Goal: Browse casually: Explore the website without a specific task or goal

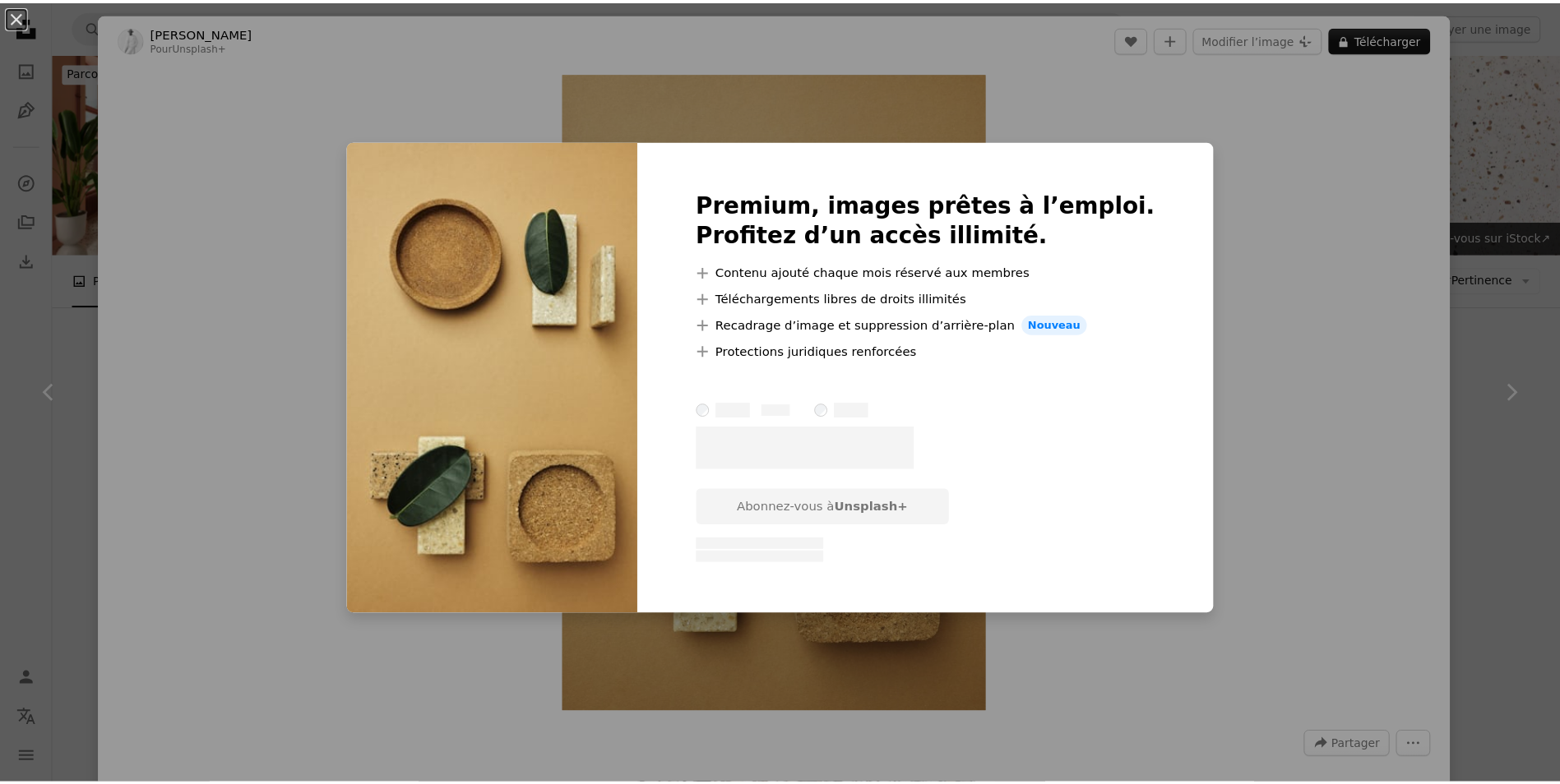
scroll to position [411, 0]
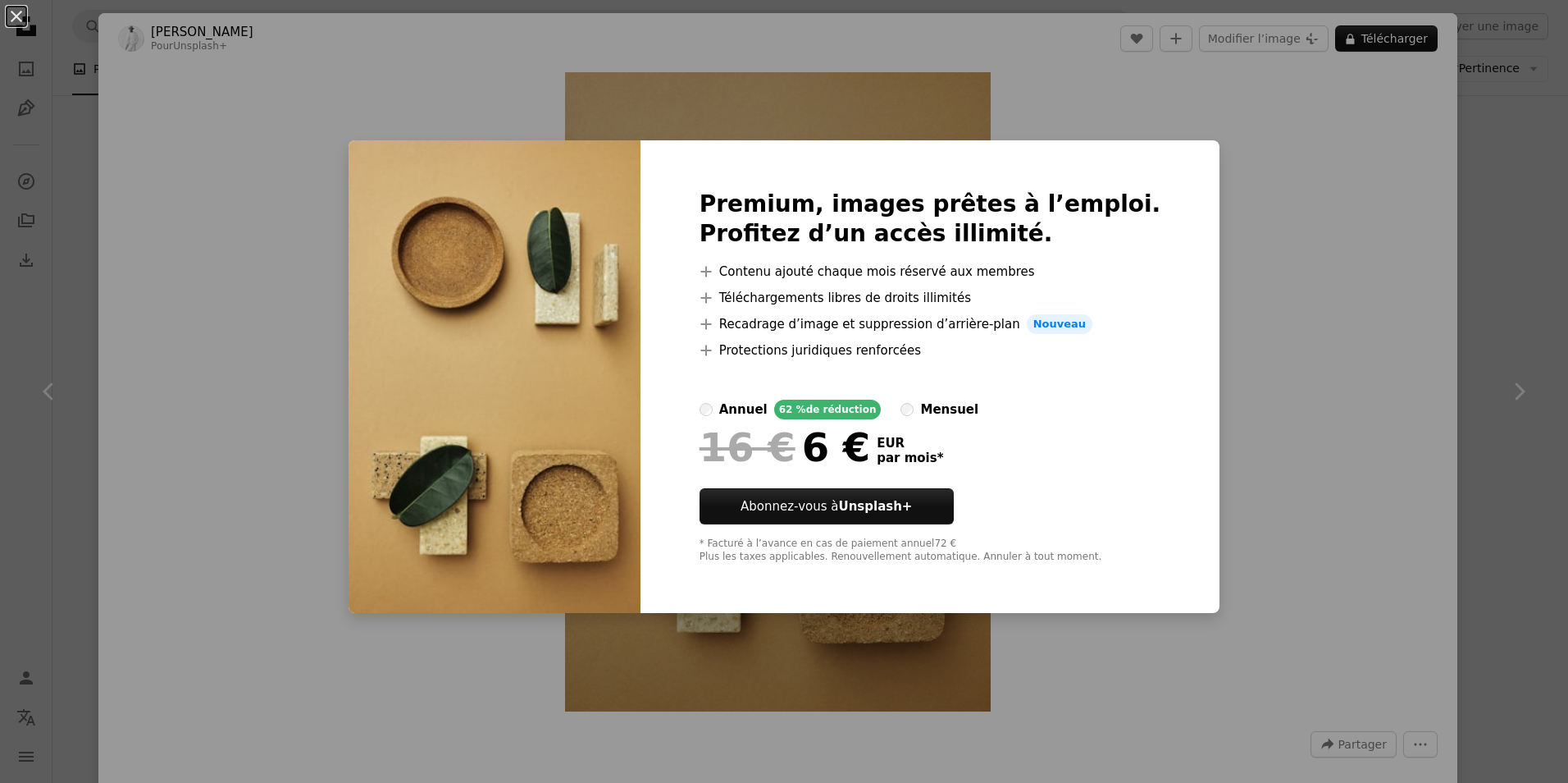
drag, startPoint x: 74, startPoint y: 59, endPoint x: 64, endPoint y: 52, distance: 12.2
click at [73, 60] on div "An X shape Premium, images prêtes à l’emploi. Profitez d’un accès illimité. A p…" at bounding box center [784, 391] width 1568 height 783
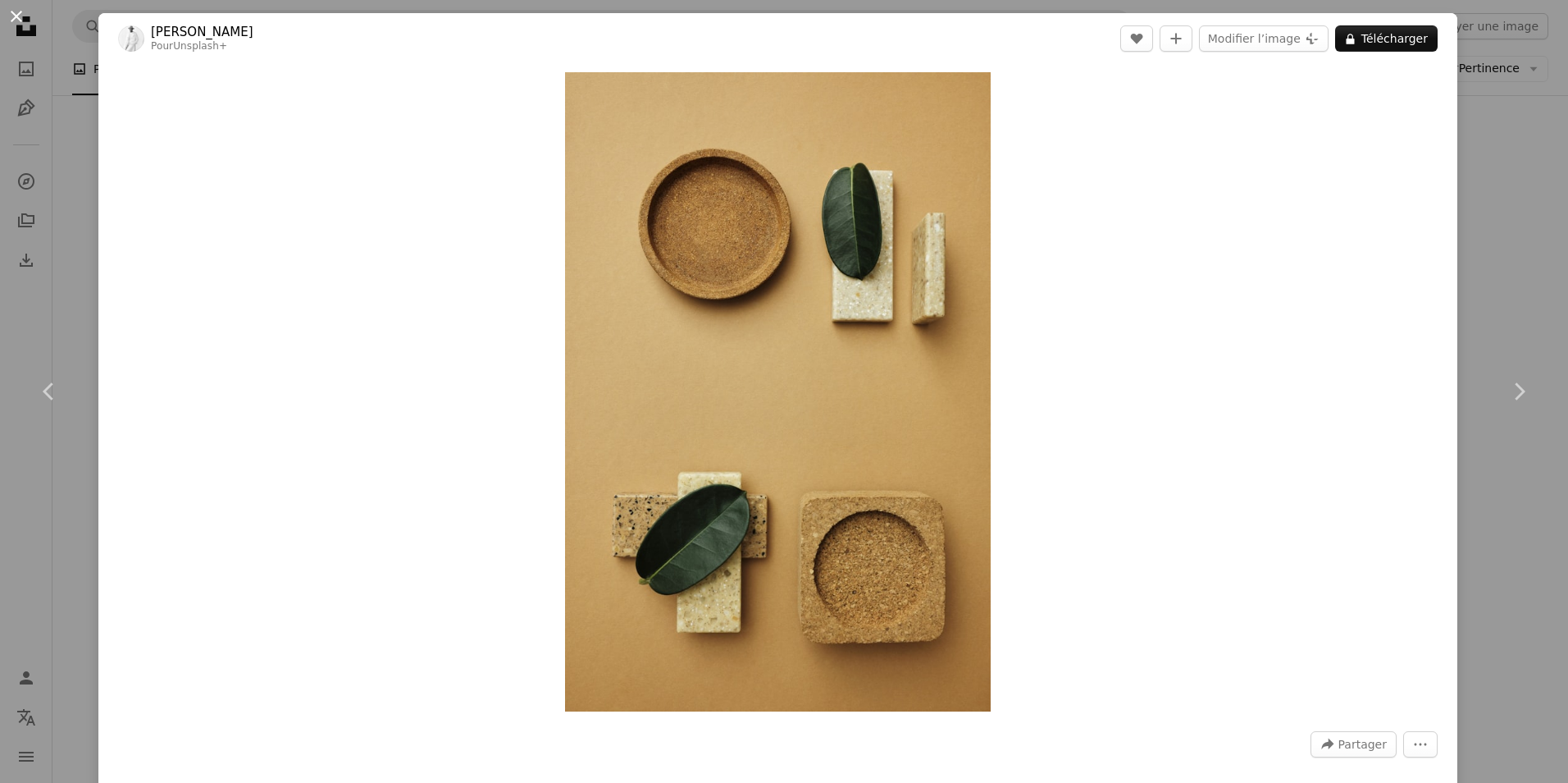
click at [23, 25] on button "An X shape" at bounding box center [17, 17] width 20 height 20
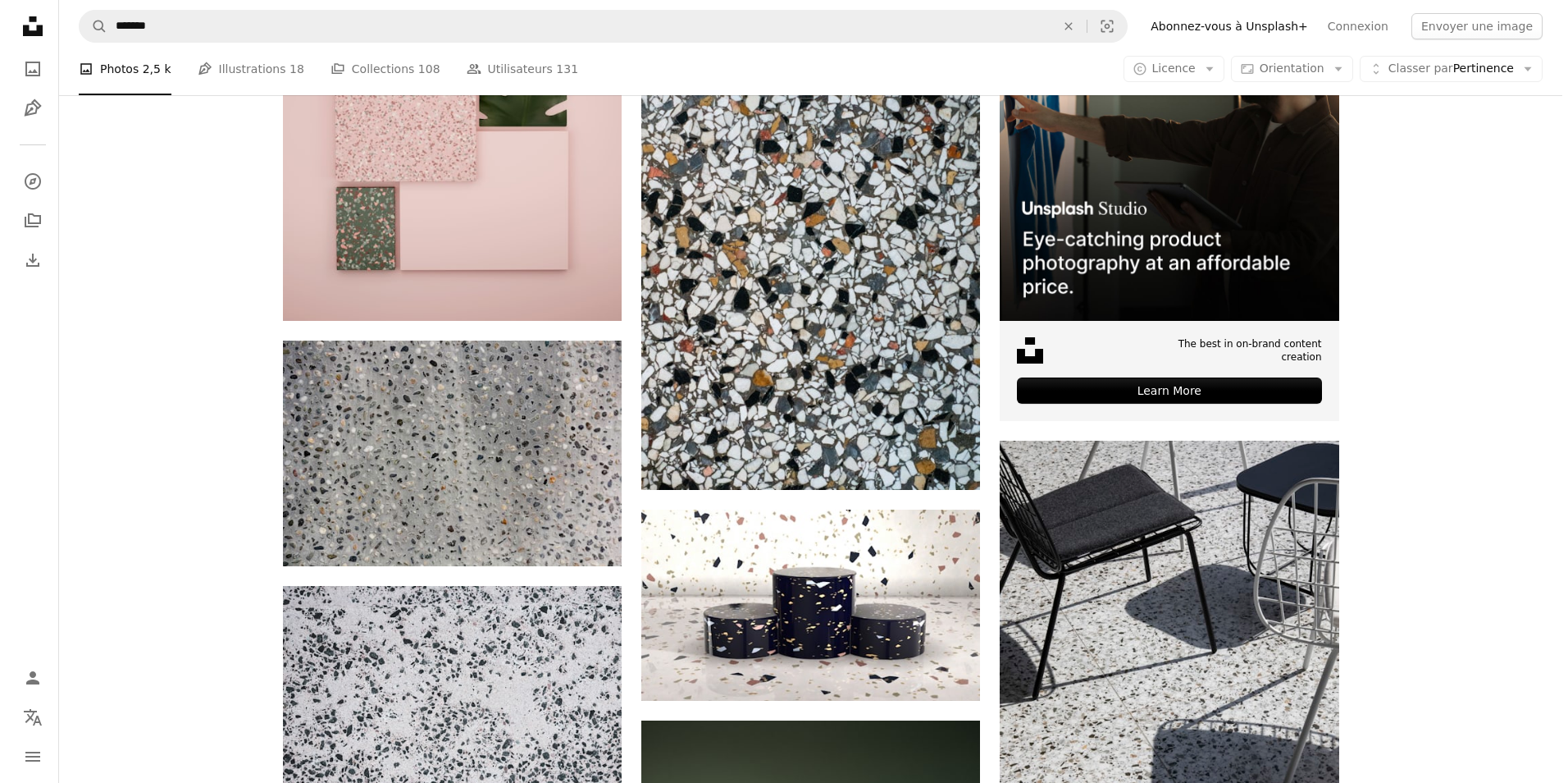
scroll to position [738, 0]
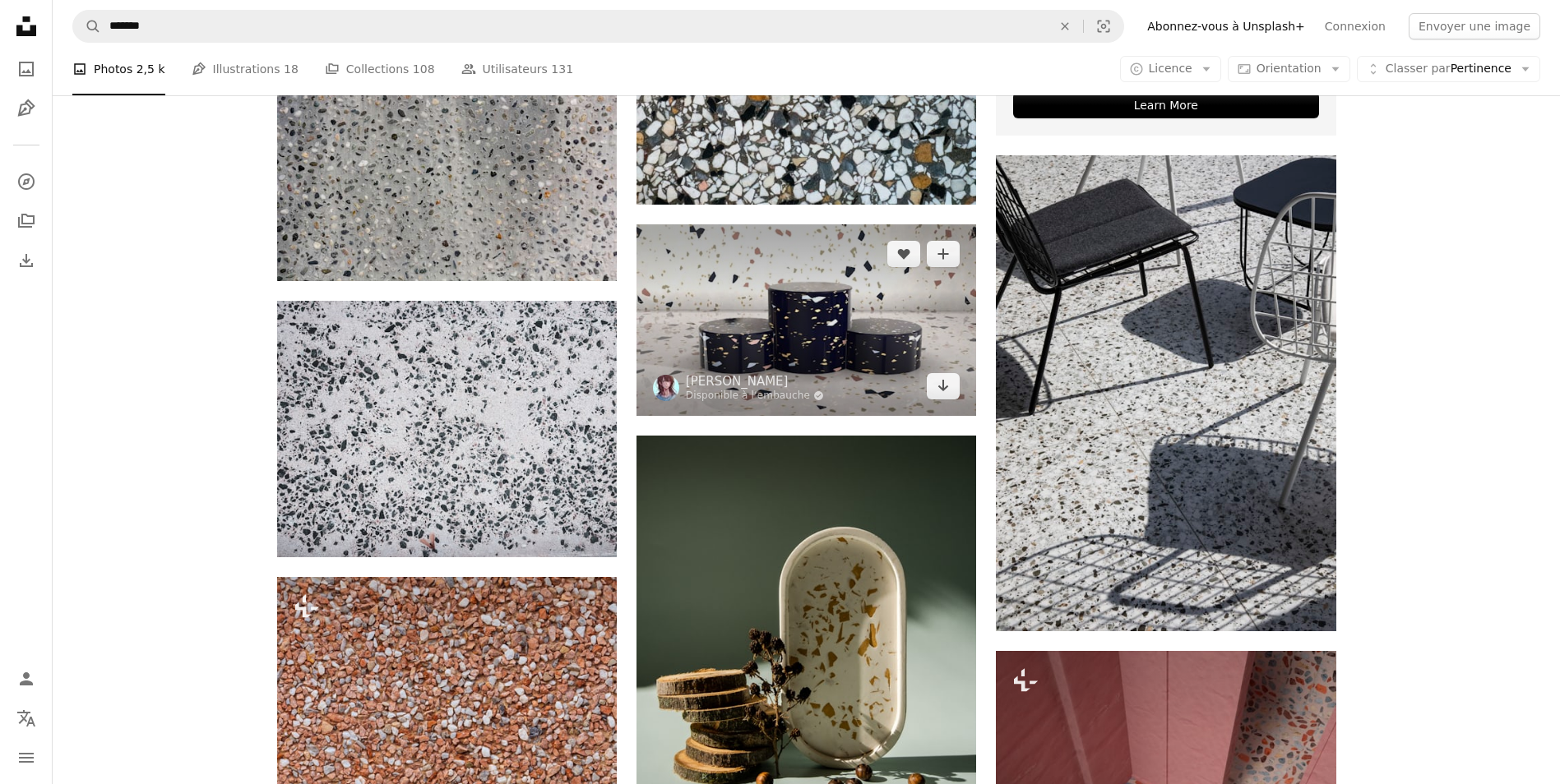
click at [870, 354] on img at bounding box center [806, 320] width 340 height 191
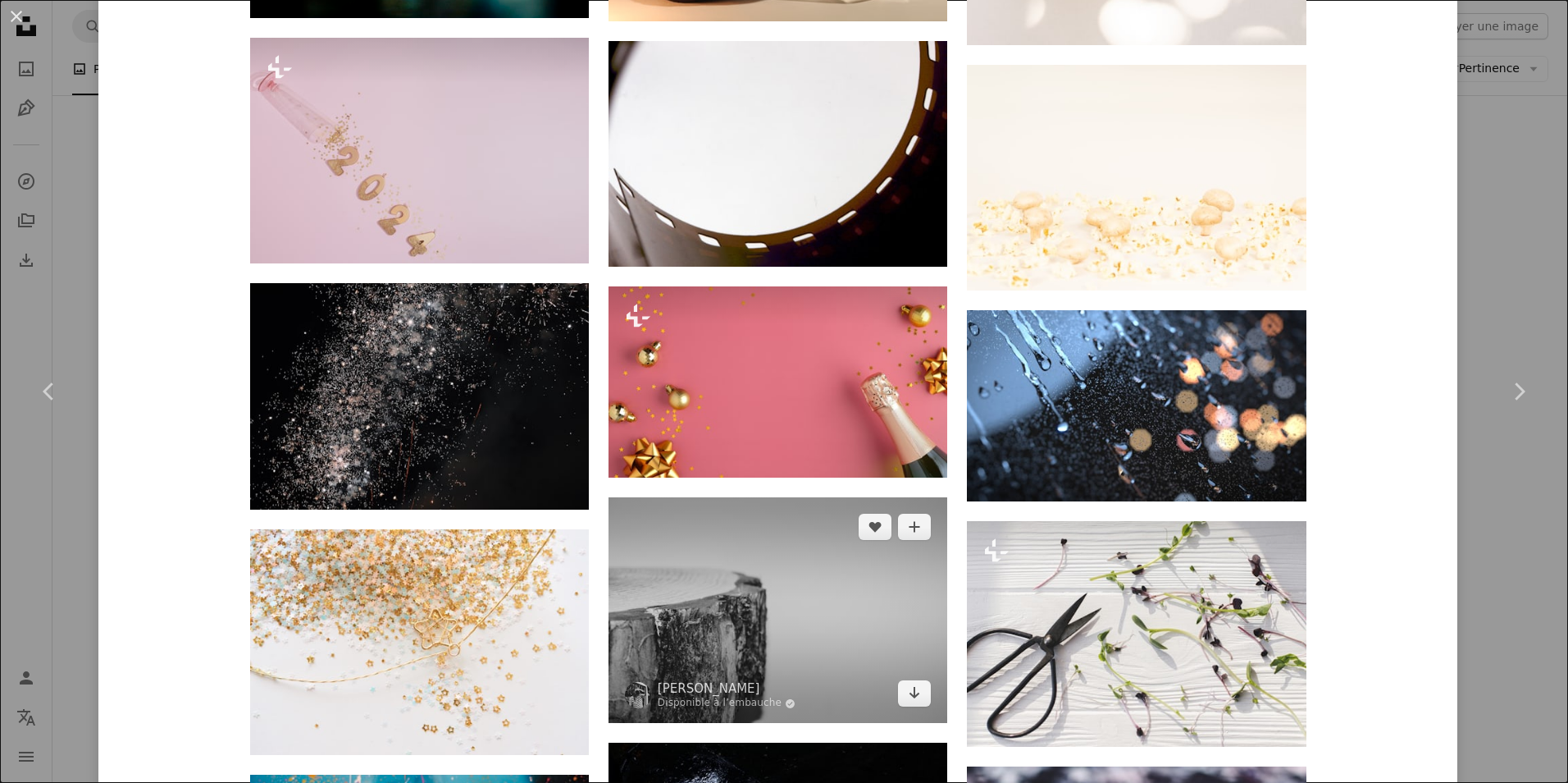
scroll to position [3392, 0]
